Goal: Information Seeking & Learning: Learn about a topic

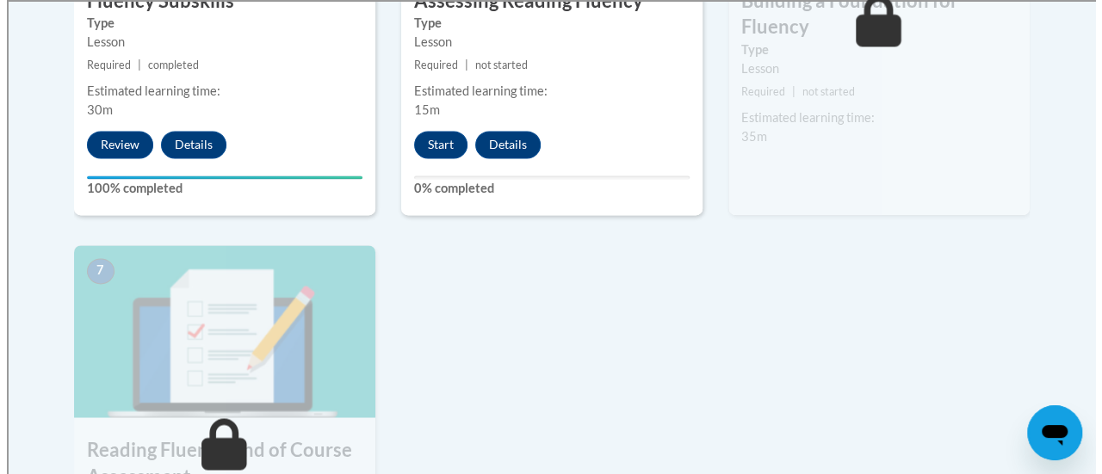
scroll to position [1250, 0]
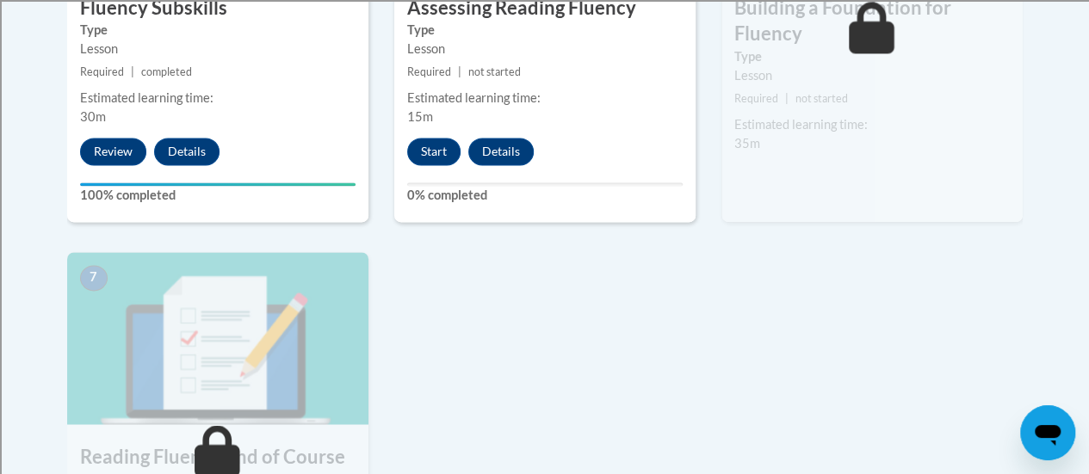
click at [855, 166] on div "6 Building a Foundation for Fluency Type Lesson Required | not started Estimate…" at bounding box center [871, 13] width 301 height 418
click at [861, 105] on small "Required | not started" at bounding box center [871, 99] width 301 height 19
click at [435, 152] on button "Start" at bounding box center [433, 152] width 53 height 28
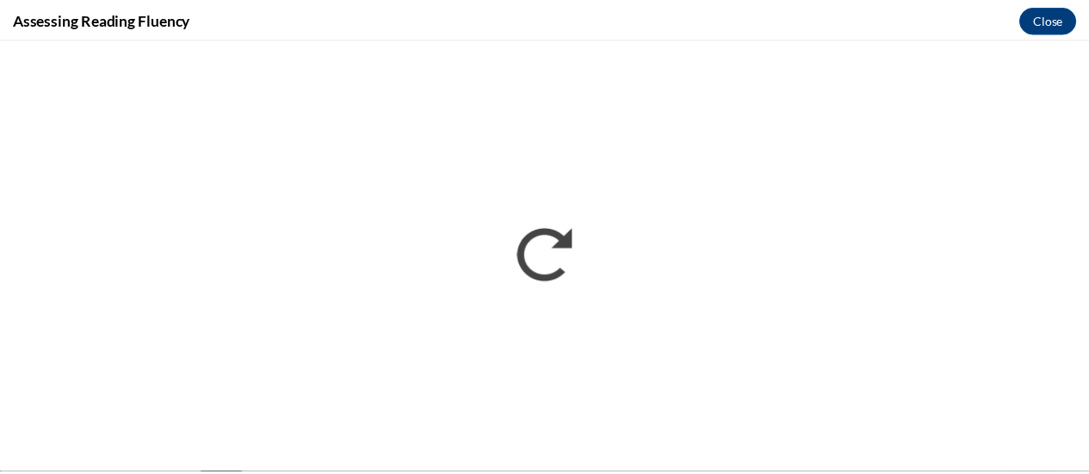
scroll to position [0, 0]
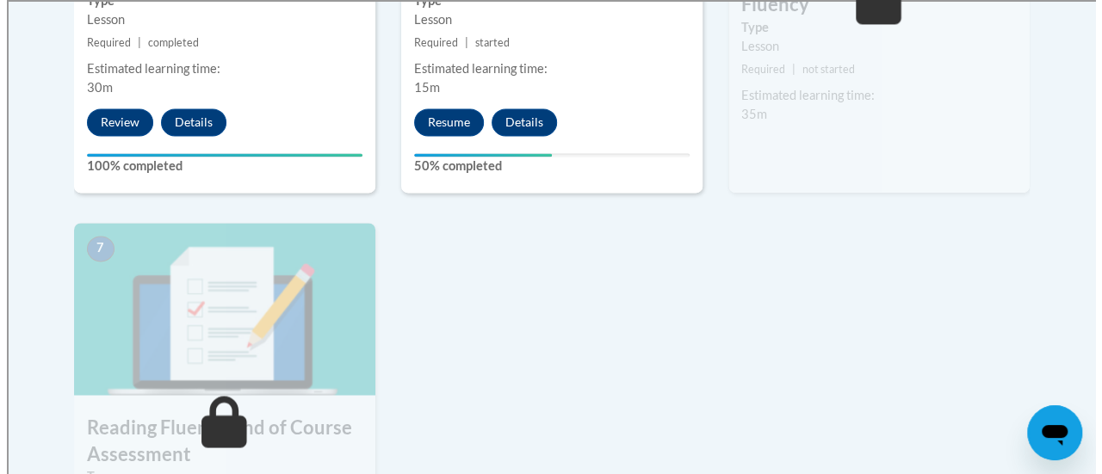
scroll to position [1280, 0]
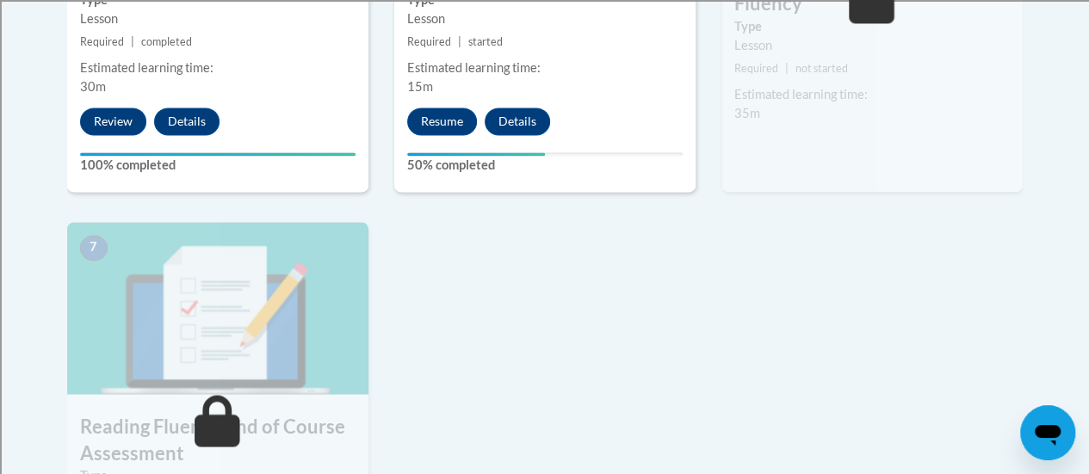
click at [452, 115] on button "Resume" at bounding box center [442, 122] width 70 height 28
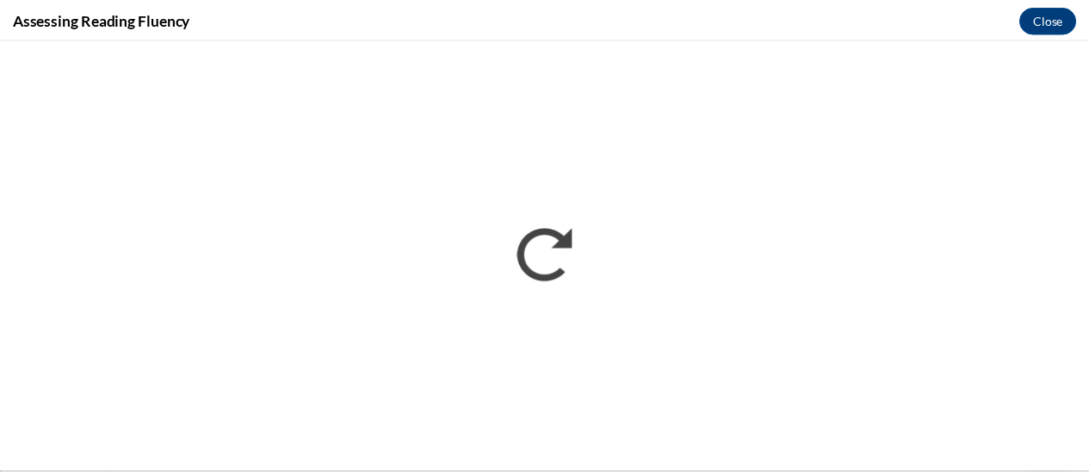
scroll to position [0, 0]
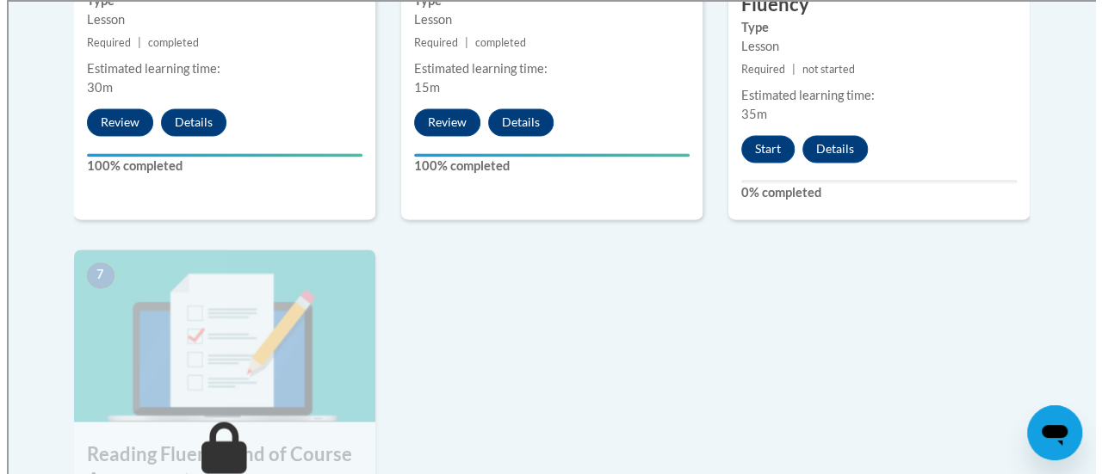
scroll to position [1282, 0]
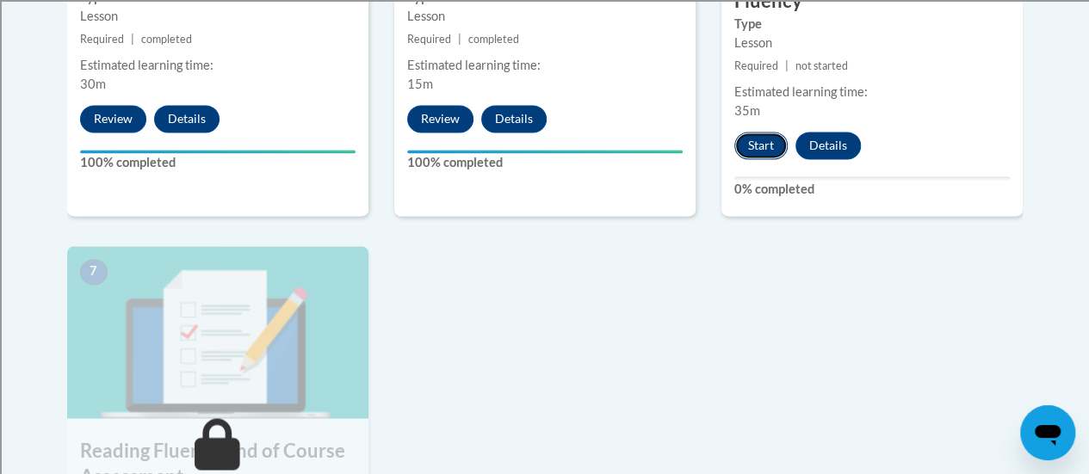
click at [761, 139] on button "Start" at bounding box center [760, 146] width 53 height 28
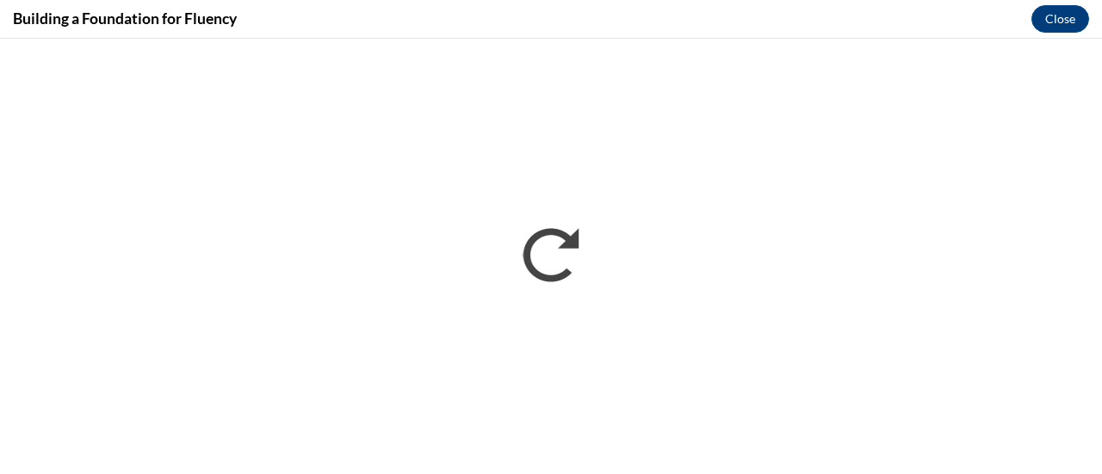
scroll to position [0, 0]
